Goal: Transaction & Acquisition: Purchase product/service

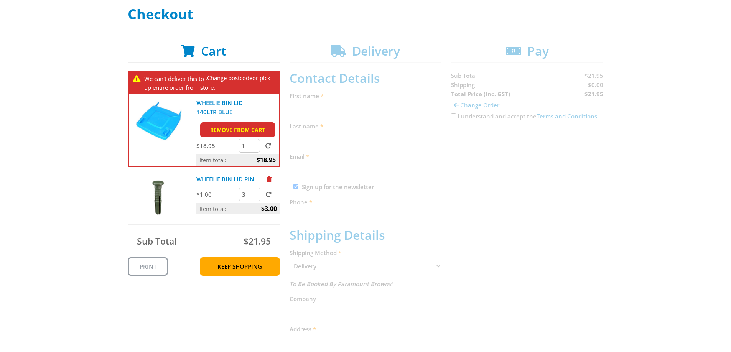
scroll to position [115, 0]
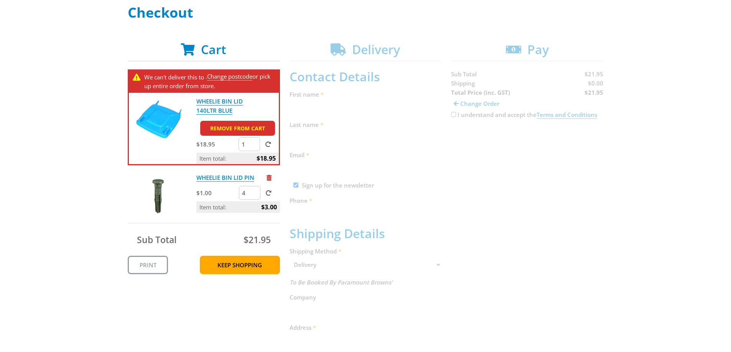
click at [254, 190] on input "4" at bounding box center [249, 193] width 21 height 14
click at [254, 194] on input "3" at bounding box center [249, 193] width 21 height 14
type input "2"
click at [254, 194] on input "2" at bounding box center [249, 193] width 21 height 14
click at [229, 74] on link "Change postcode" at bounding box center [229, 77] width 45 height 8
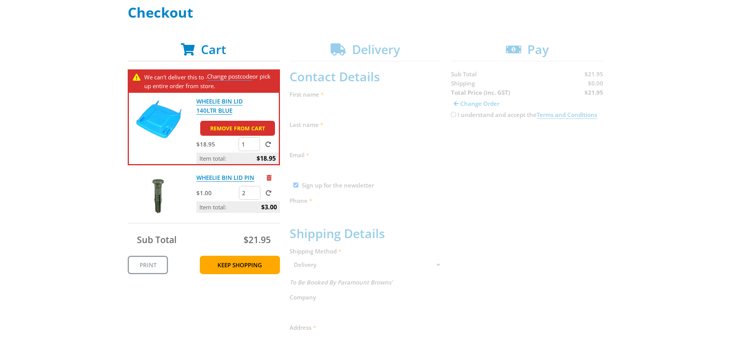
click at [230, 74] on link "Change postcode" at bounding box center [229, 77] width 45 height 8
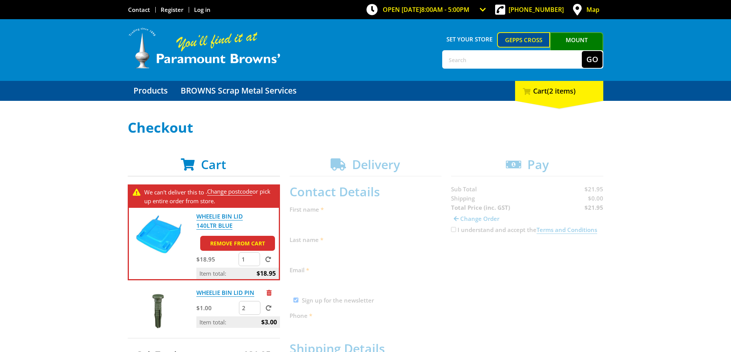
click at [581, 36] on link "Mount [PERSON_NAME]" at bounding box center [576, 46] width 53 height 29
